Goal: Task Accomplishment & Management: Manage account settings

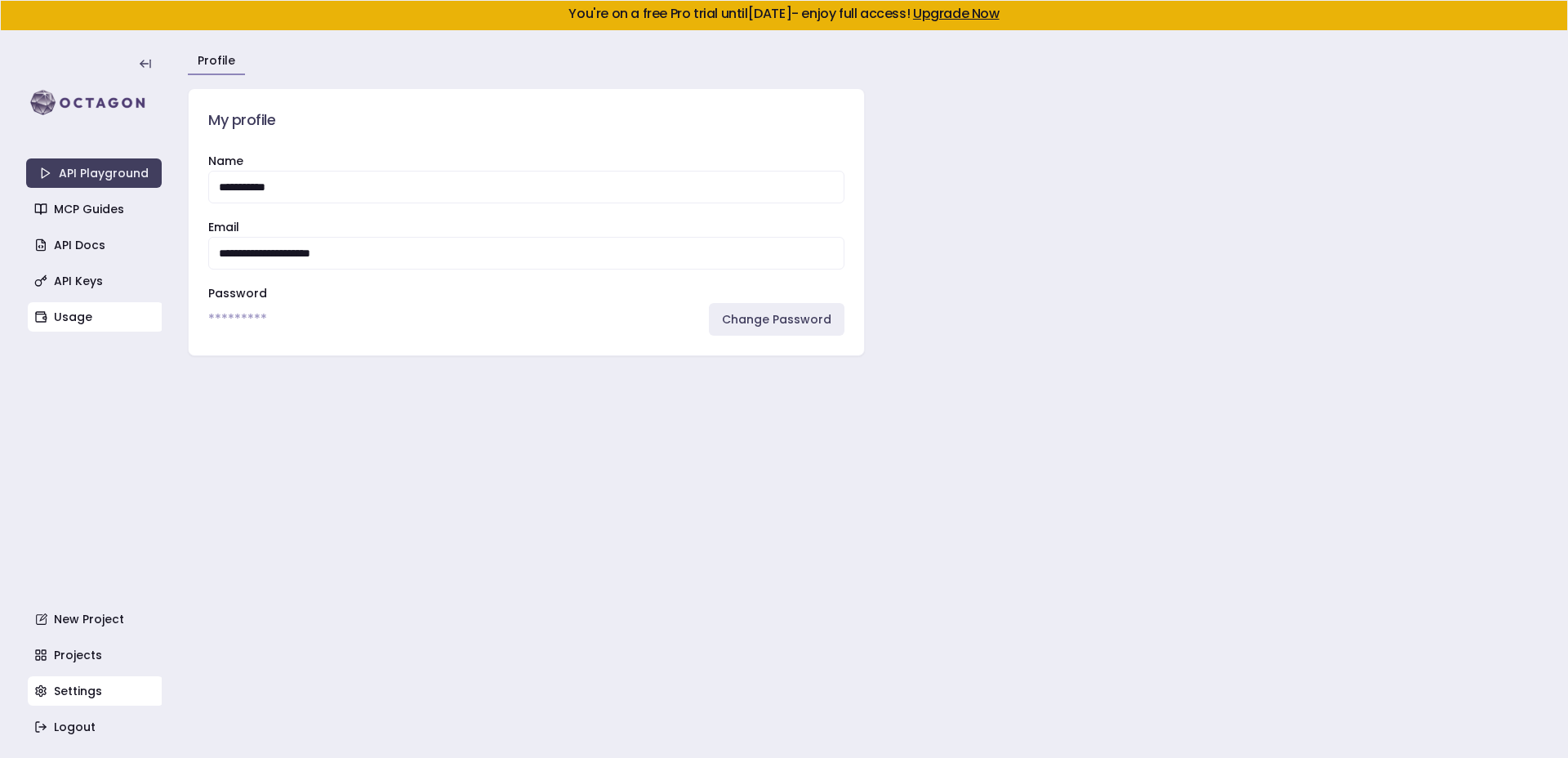
click at [80, 309] on link "Usage" at bounding box center [96, 317] width 136 height 30
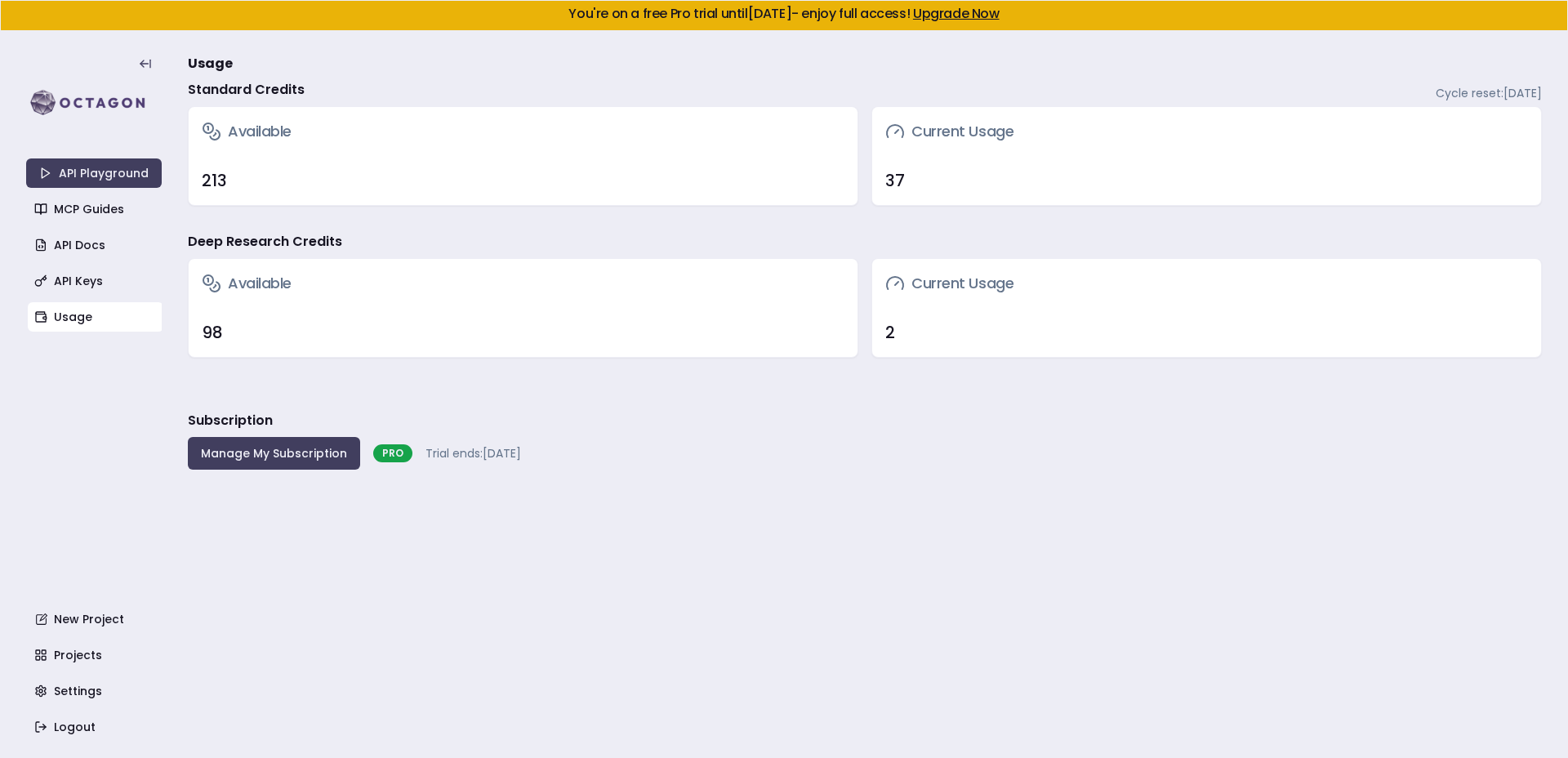
click at [503, 236] on div "Deep Research Credits" at bounding box center [864, 245] width 1354 height 26
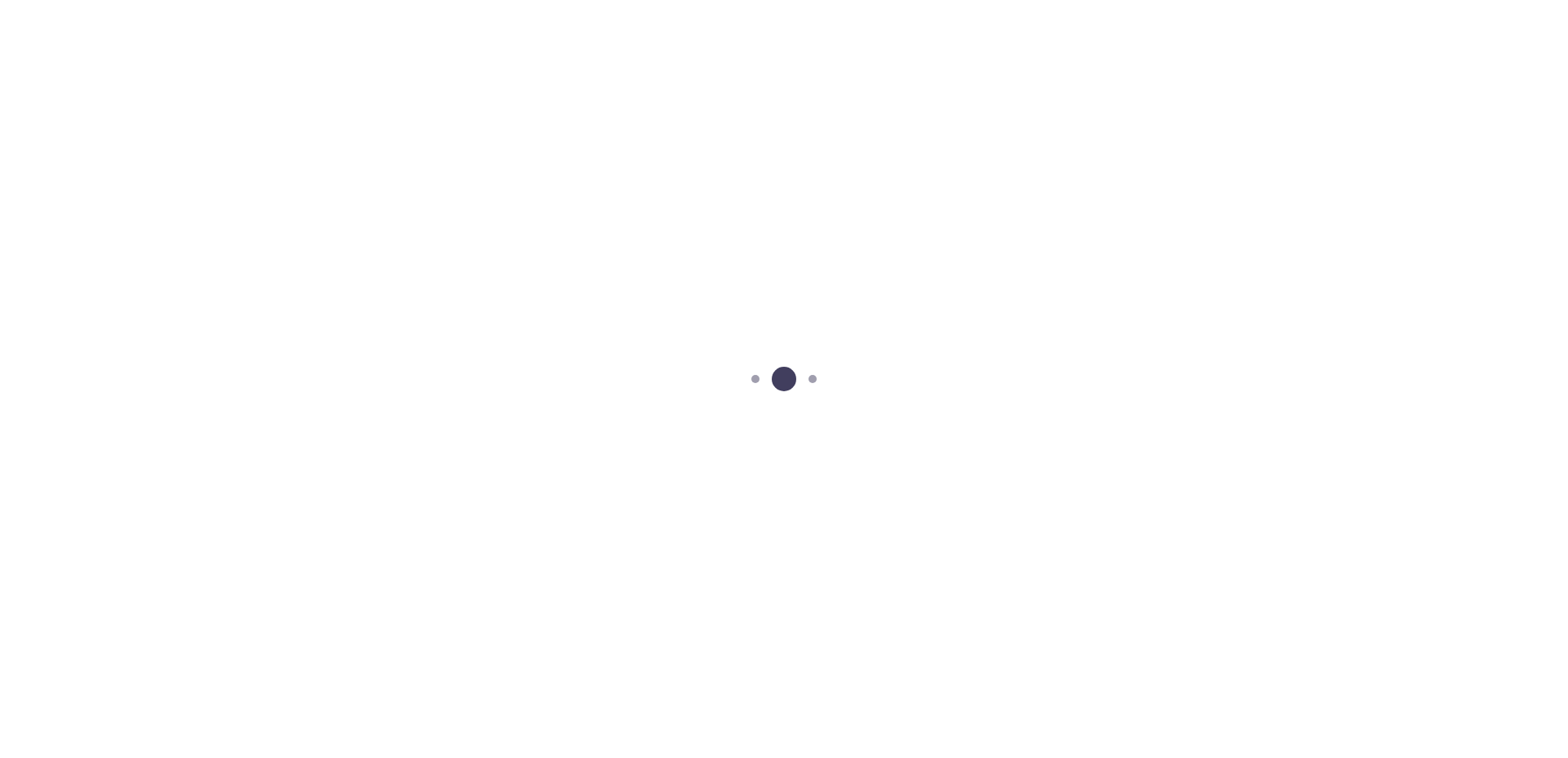
click at [577, 267] on div at bounding box center [784, 379] width 1568 height 758
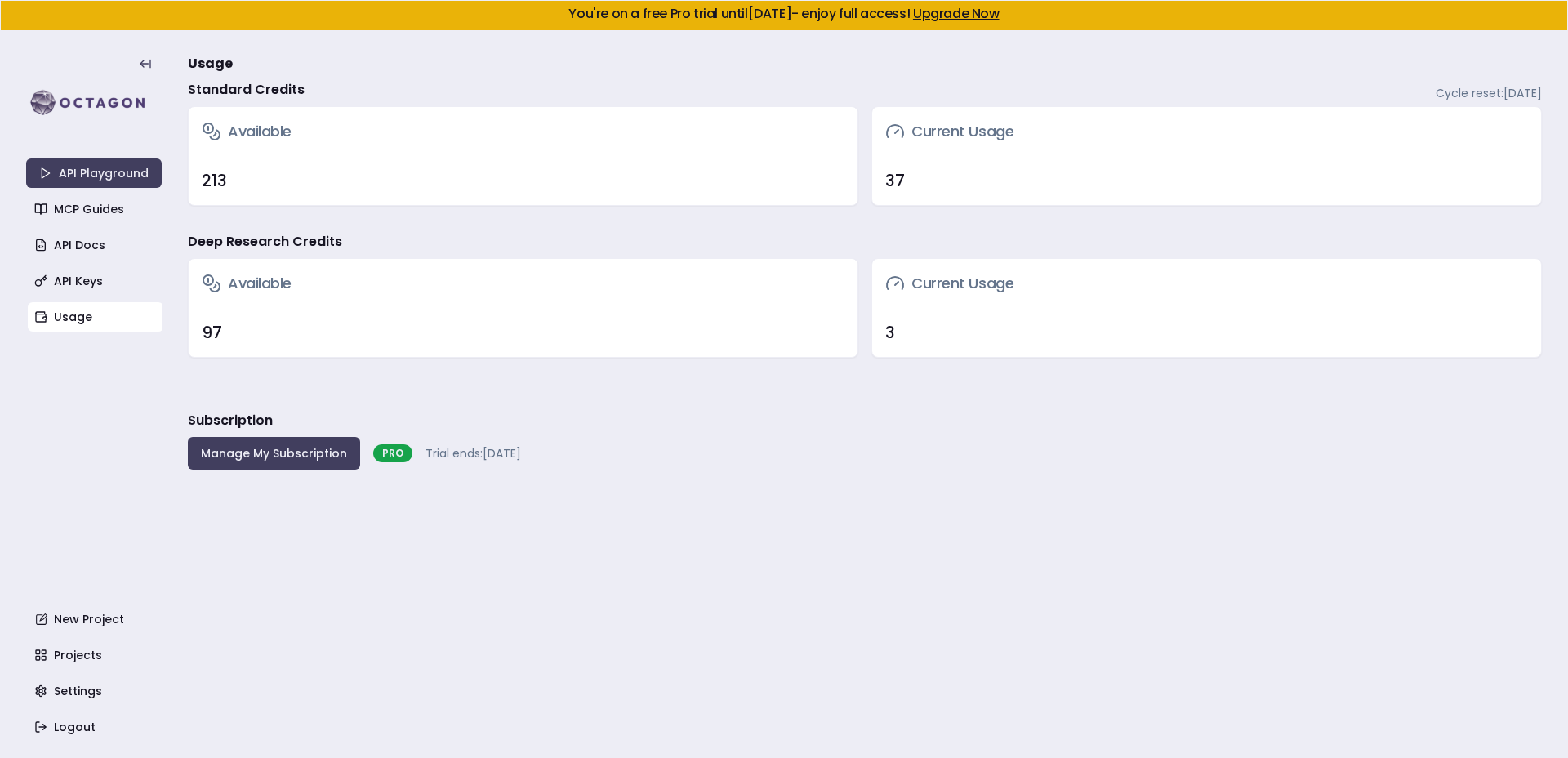
click at [619, 90] on div "Standard Credits Cycle reset: [DATE]" at bounding box center [864, 93] width 1354 height 26
click at [880, 168] on div "37" at bounding box center [1207, 181] width 669 height 49
drag, startPoint x: 899, startPoint y: 167, endPoint x: 906, endPoint y: 181, distance: 15.7
click at [901, 182] on div "37" at bounding box center [1207, 181] width 669 height 49
click at [906, 181] on div "37" at bounding box center [1207, 181] width 643 height 23
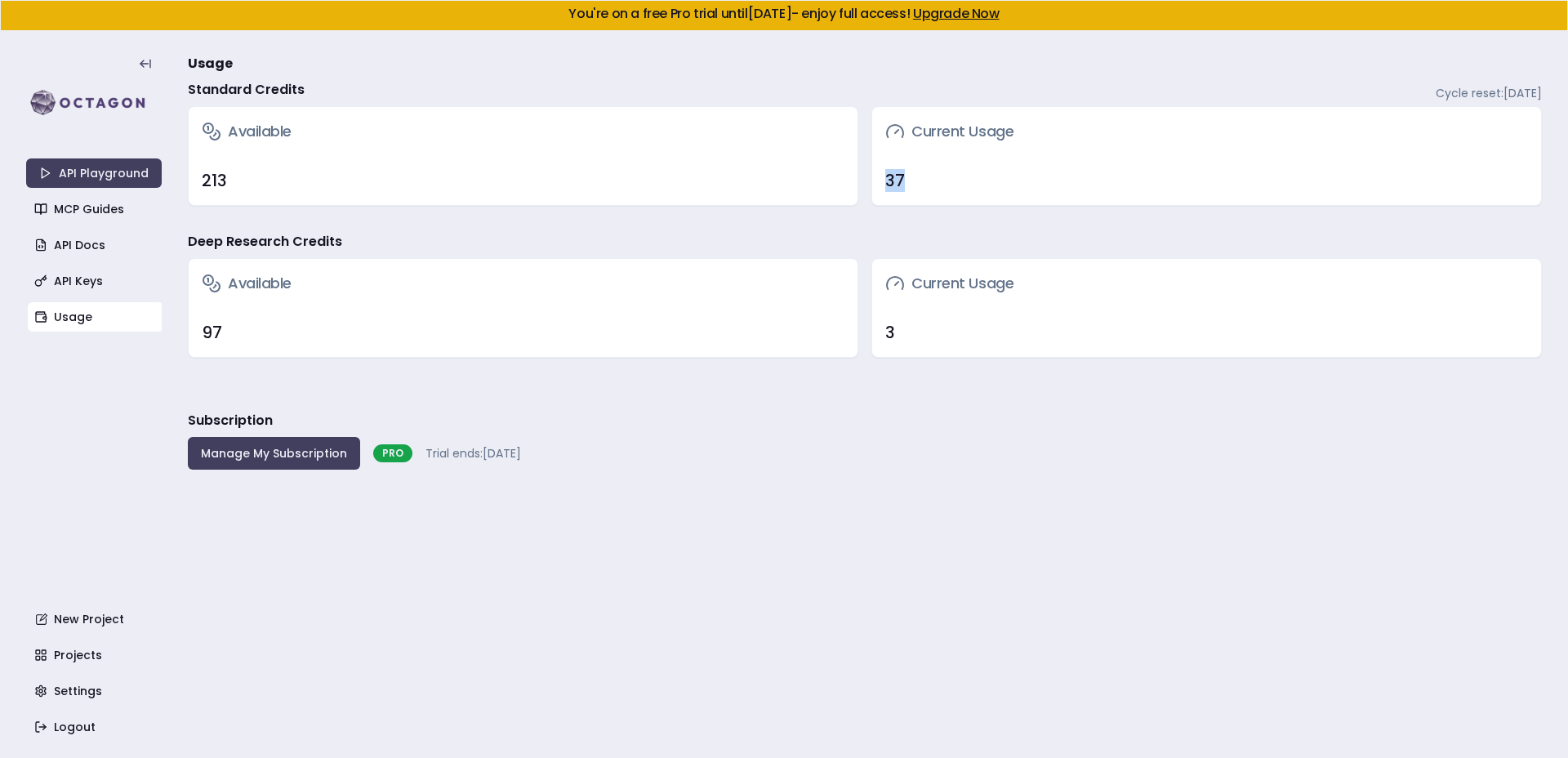
drag, startPoint x: 902, startPoint y: 177, endPoint x: 867, endPoint y: 178, distance: 35.0
click at [867, 178] on div "Available 213 Current Usage 37" at bounding box center [864, 155] width 1354 height 100
click at [933, 177] on div "37" at bounding box center [1207, 181] width 643 height 23
click at [782, 50] on h3 "Usage" at bounding box center [864, 64] width 1354 height 33
